Goal: Information Seeking & Learning: Learn about a topic

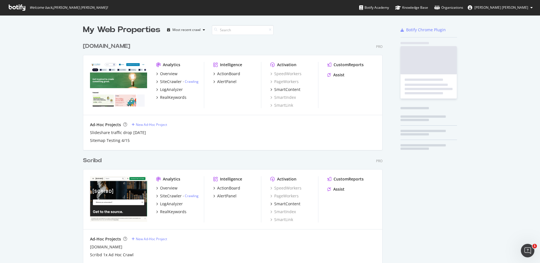
scroll to position [335, 304]
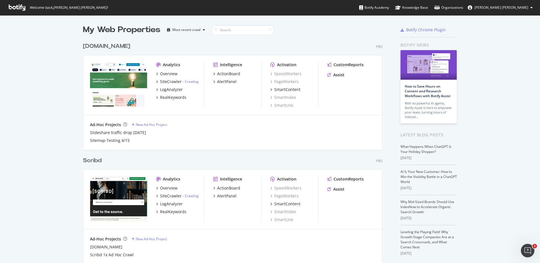
click at [110, 46] on div "[DOMAIN_NAME]" at bounding box center [106, 46] width 47 height 8
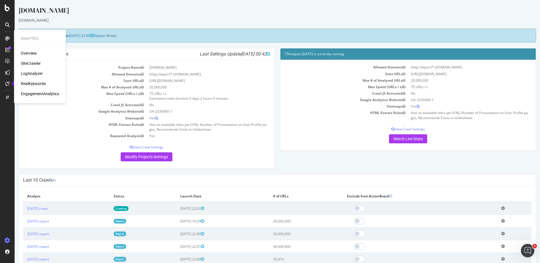
click at [27, 73] on div "LogAnalyzer" at bounding box center [32, 74] width 22 height 6
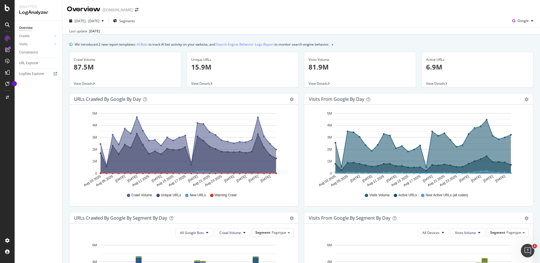
click at [141, 98] on div "URLs Crawled by Google by day" at bounding box center [177, 99] width 207 height 6
click at [290, 100] on icon "gear" at bounding box center [292, 99] width 4 height 4
